Goal: Information Seeking & Learning: Learn about a topic

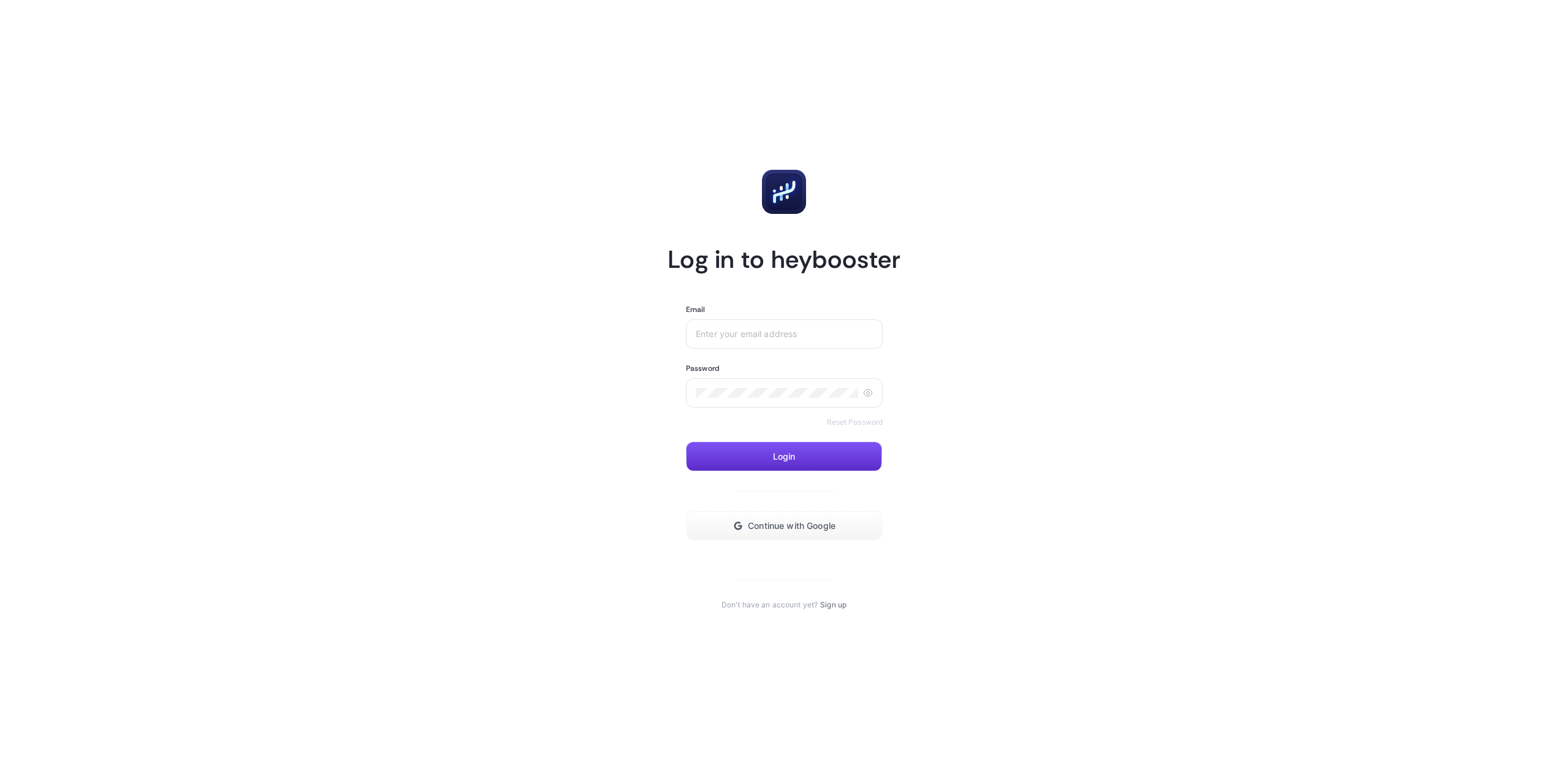
click at [720, 339] on div at bounding box center [785, 334] width 197 height 29
click at [743, 526] on button "Continue with Google" at bounding box center [785, 526] width 197 height 29
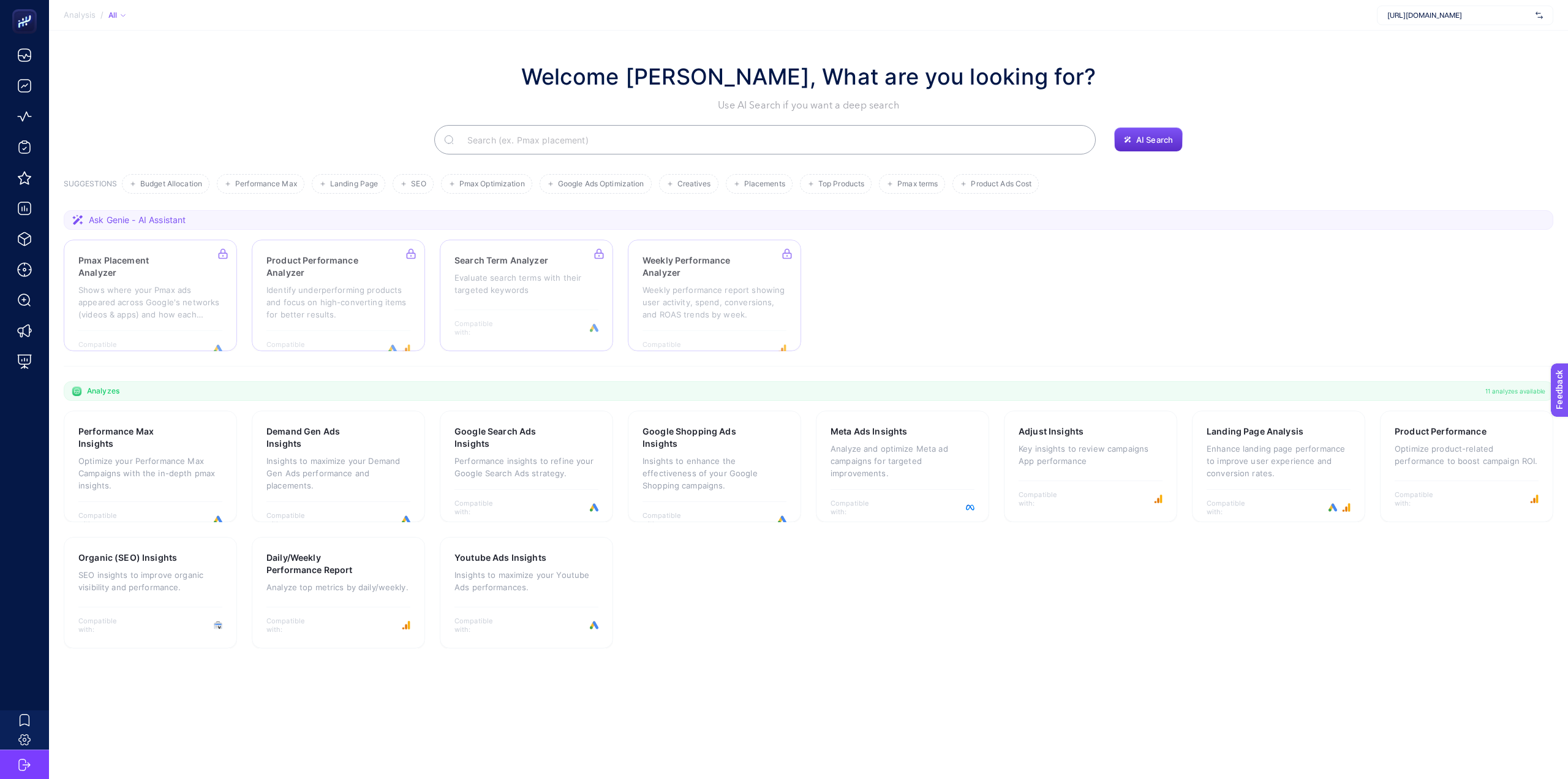
click at [1537, 12] on img at bounding box center [1539, 15] width 7 height 12
click at [1418, 64] on div "idefix" at bounding box center [1466, 60] width 175 height 20
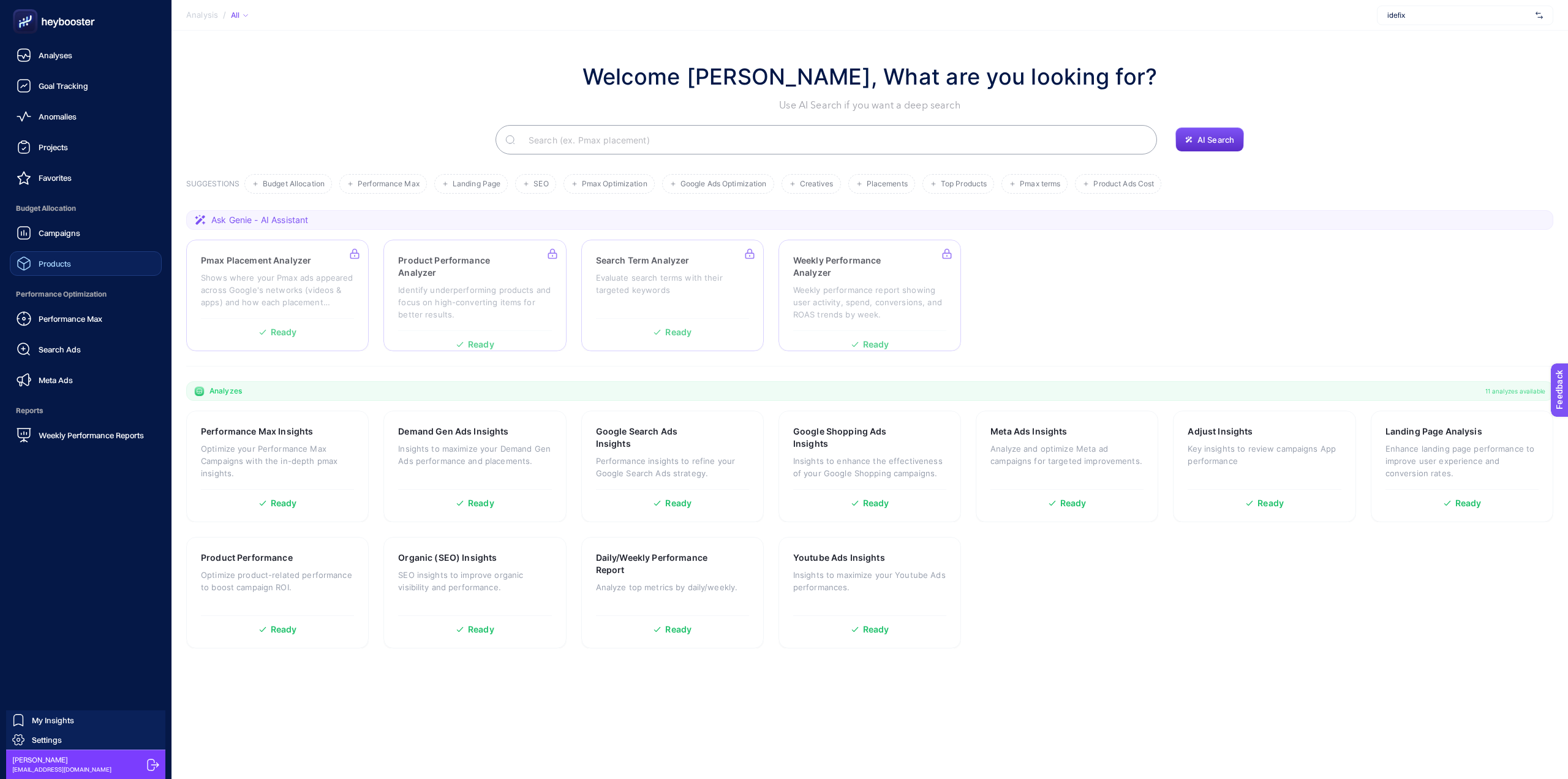
click at [78, 265] on link "Products" at bounding box center [86, 263] width 152 height 25
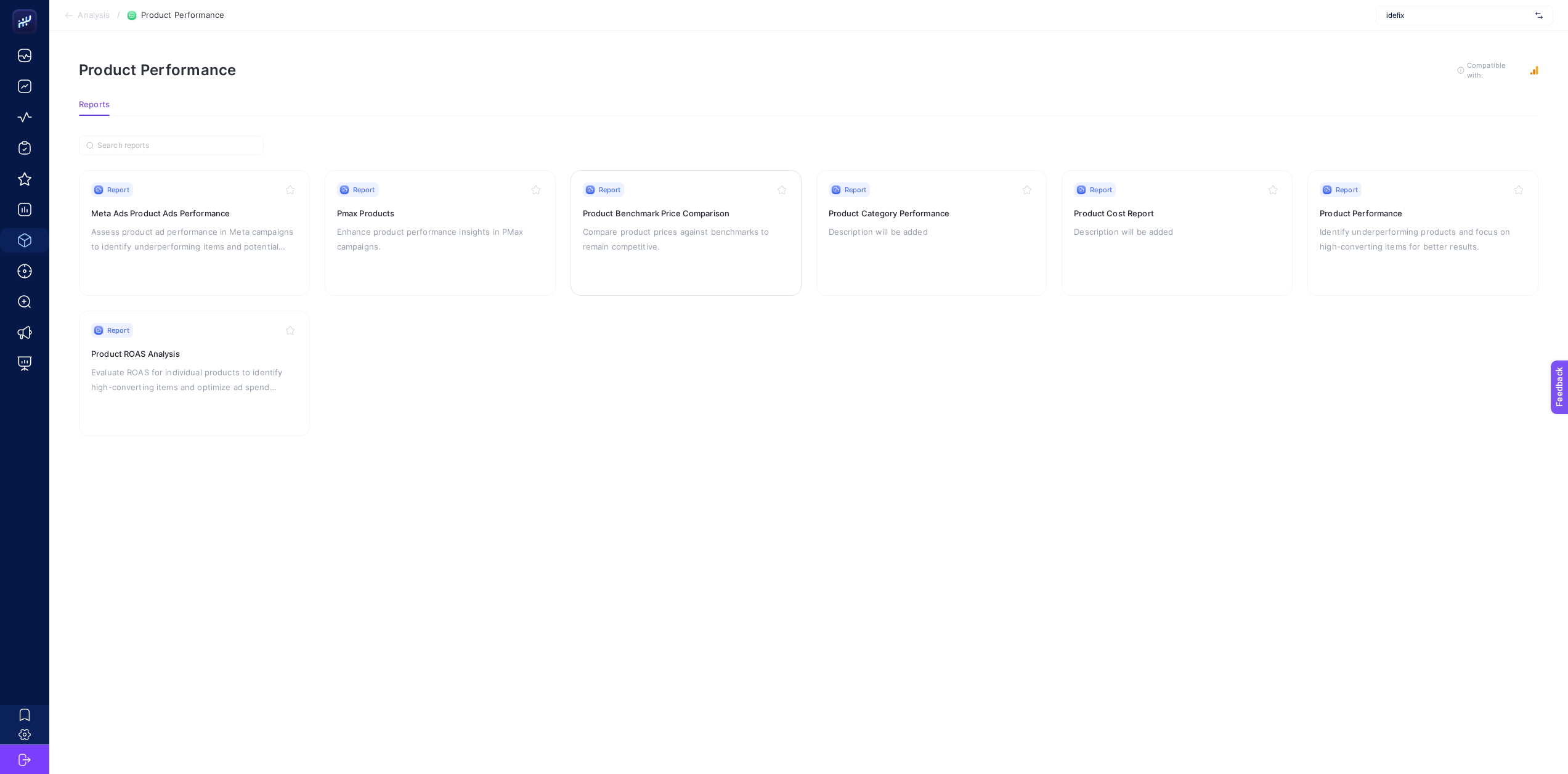
click at [609, 241] on p "Compare product prices against benchmarks to remain competitive." at bounding box center [685, 239] width 206 height 29
